Goal: Information Seeking & Learning: Learn about a topic

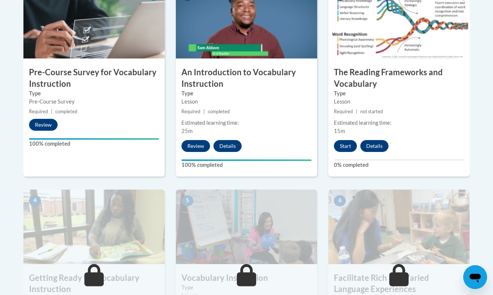
scroll to position [268, 0]
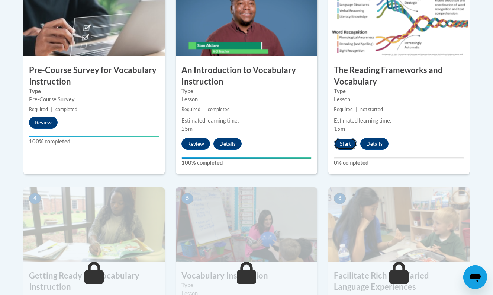
click at [349, 141] on button "Start" at bounding box center [345, 144] width 23 height 12
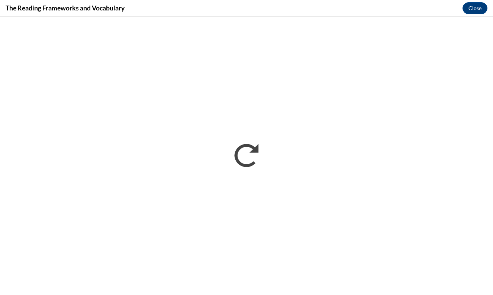
scroll to position [0, 0]
